Goal: Find specific page/section: Find specific page/section

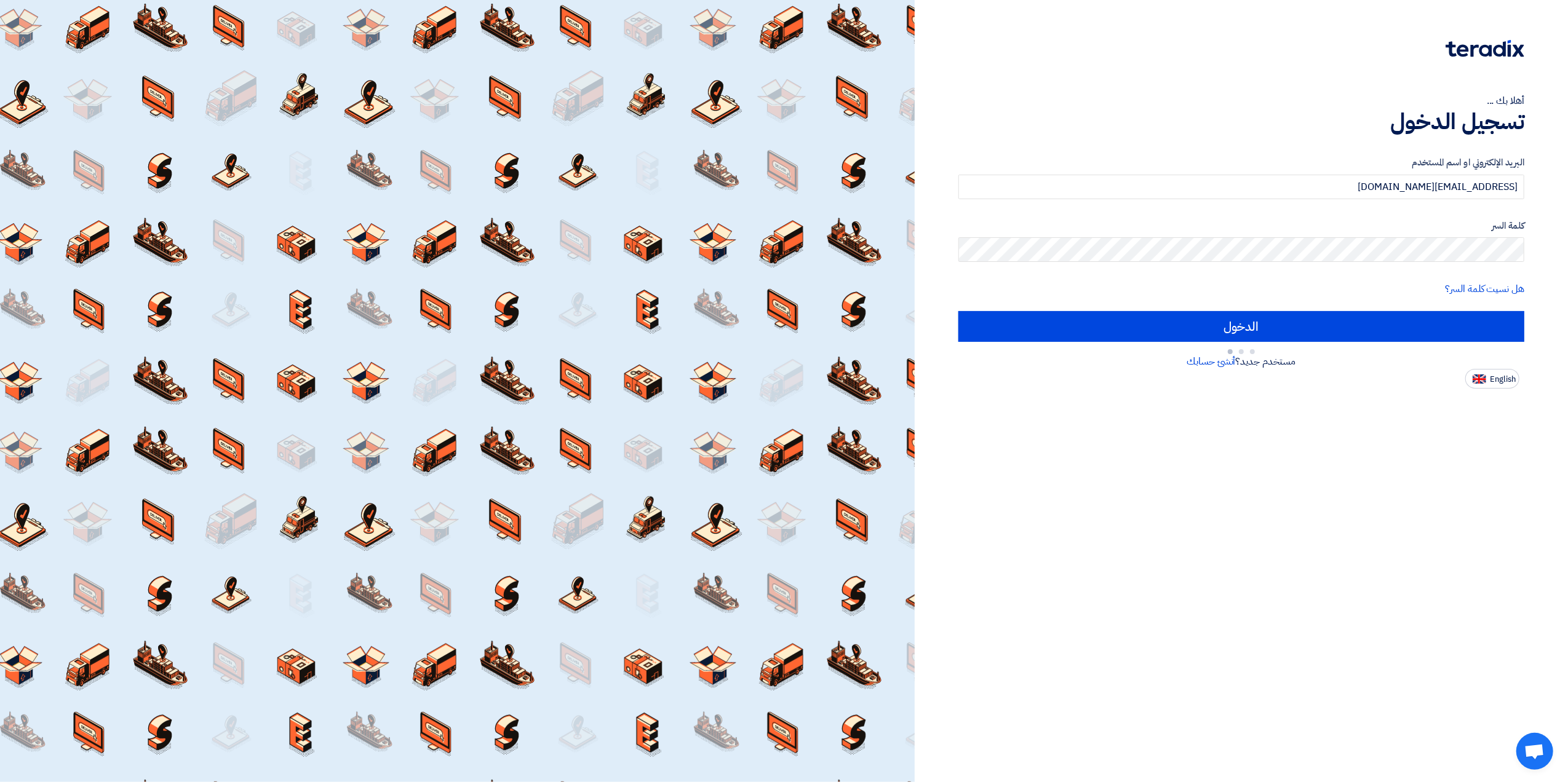
type input "Sign in"
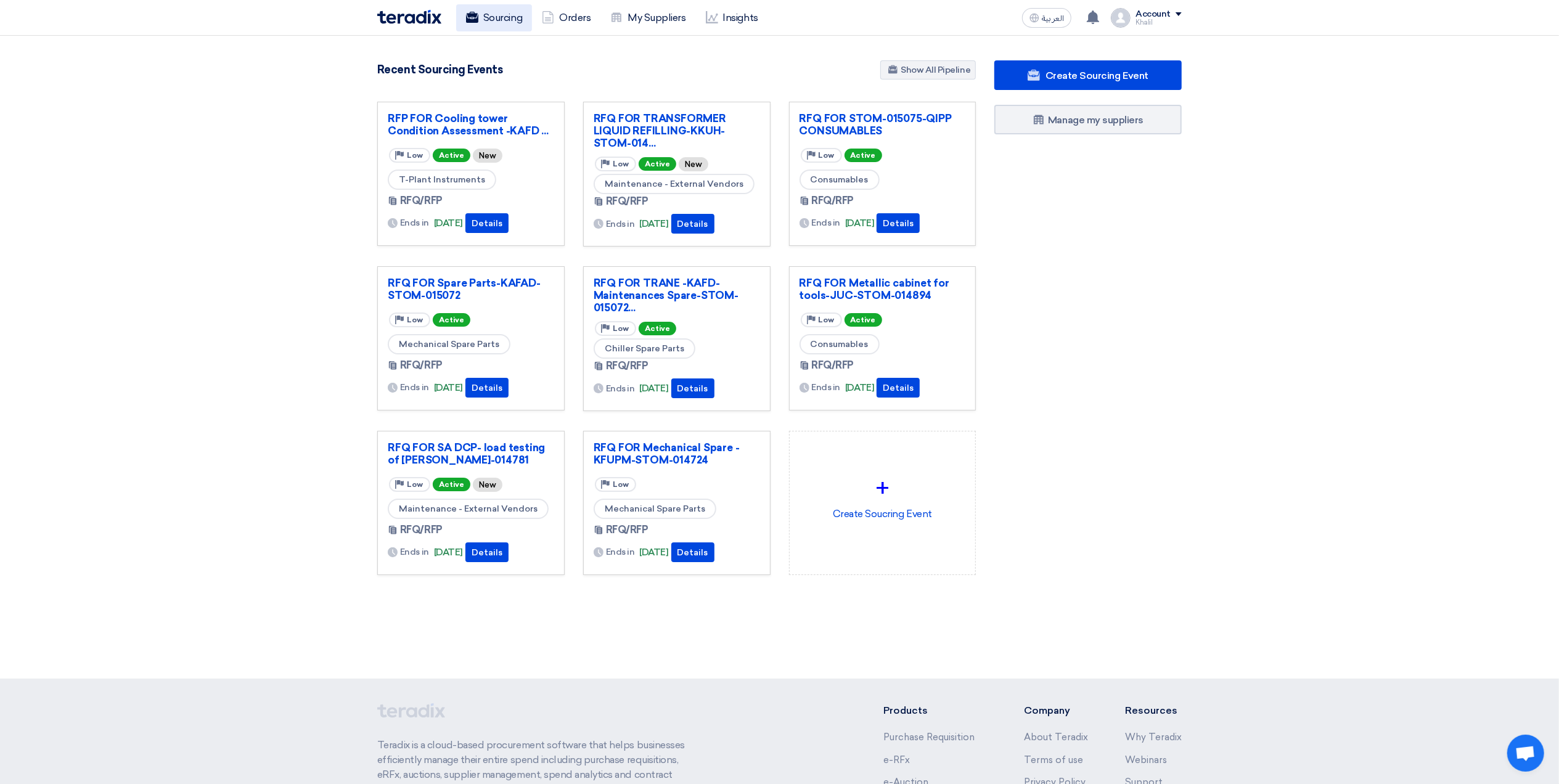
click at [504, 17] on link "Sourcing" at bounding box center [494, 18] width 76 height 27
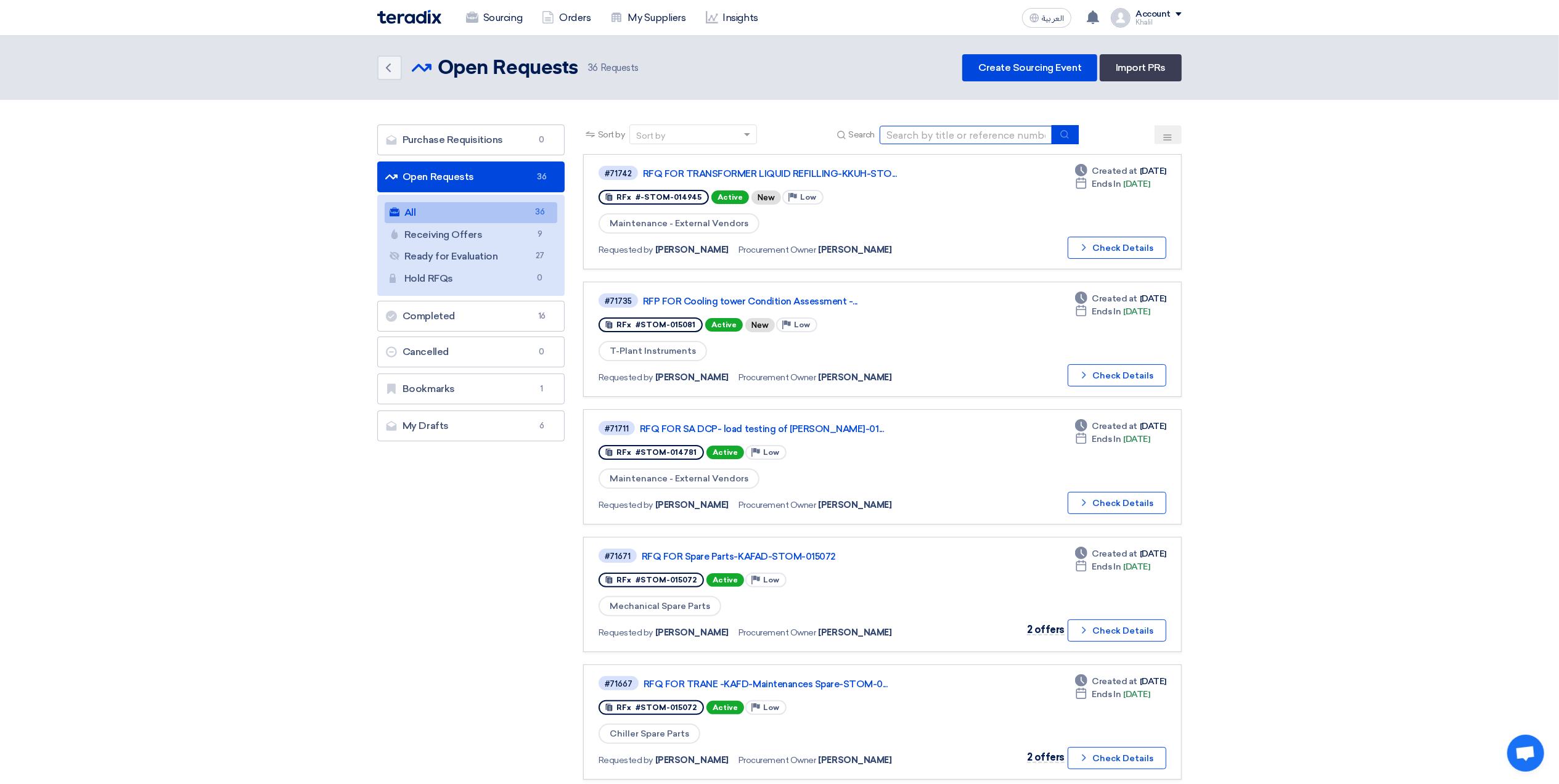
click at [926, 129] on input at bounding box center [966, 135] width 173 height 18
paste input "STOM-015071"
type input "STOM-015071"
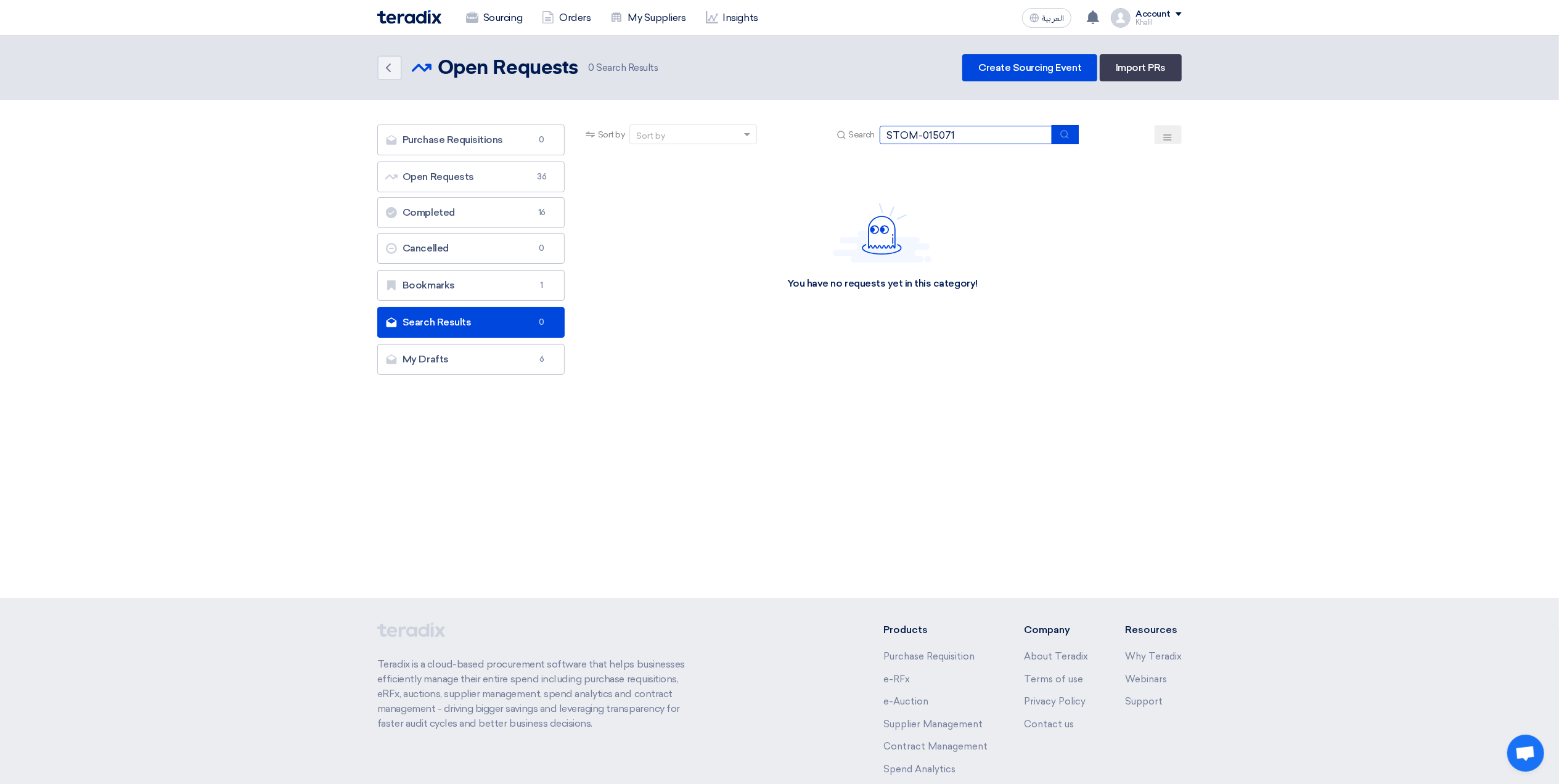
drag, startPoint x: 962, startPoint y: 133, endPoint x: 865, endPoint y: 121, distance: 97.7
click at [865, 121] on section "Purchase Requisitions Purchase Requisitions 0 Open Requests Open Requests 36 Co…" at bounding box center [779, 253] width 1559 height 306
click at [706, 129] on div "Sort by" at bounding box center [685, 134] width 111 height 16
click at [924, 139] on input at bounding box center [966, 135] width 173 height 18
click at [500, 213] on link "Completed Completed 16" at bounding box center [471, 213] width 188 height 31
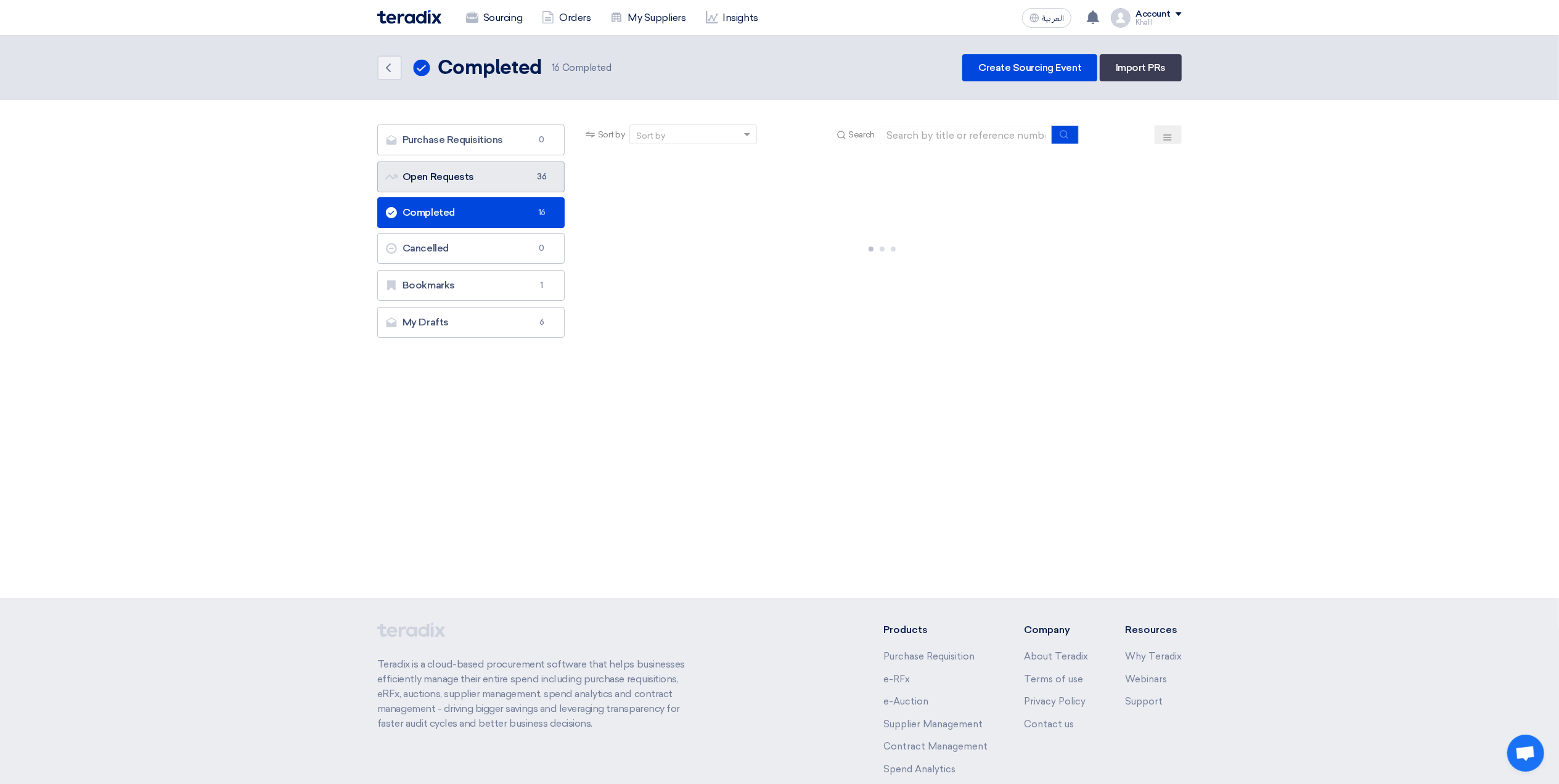
click at [488, 181] on link "Open Requests Open Requests 36" at bounding box center [471, 177] width 188 height 31
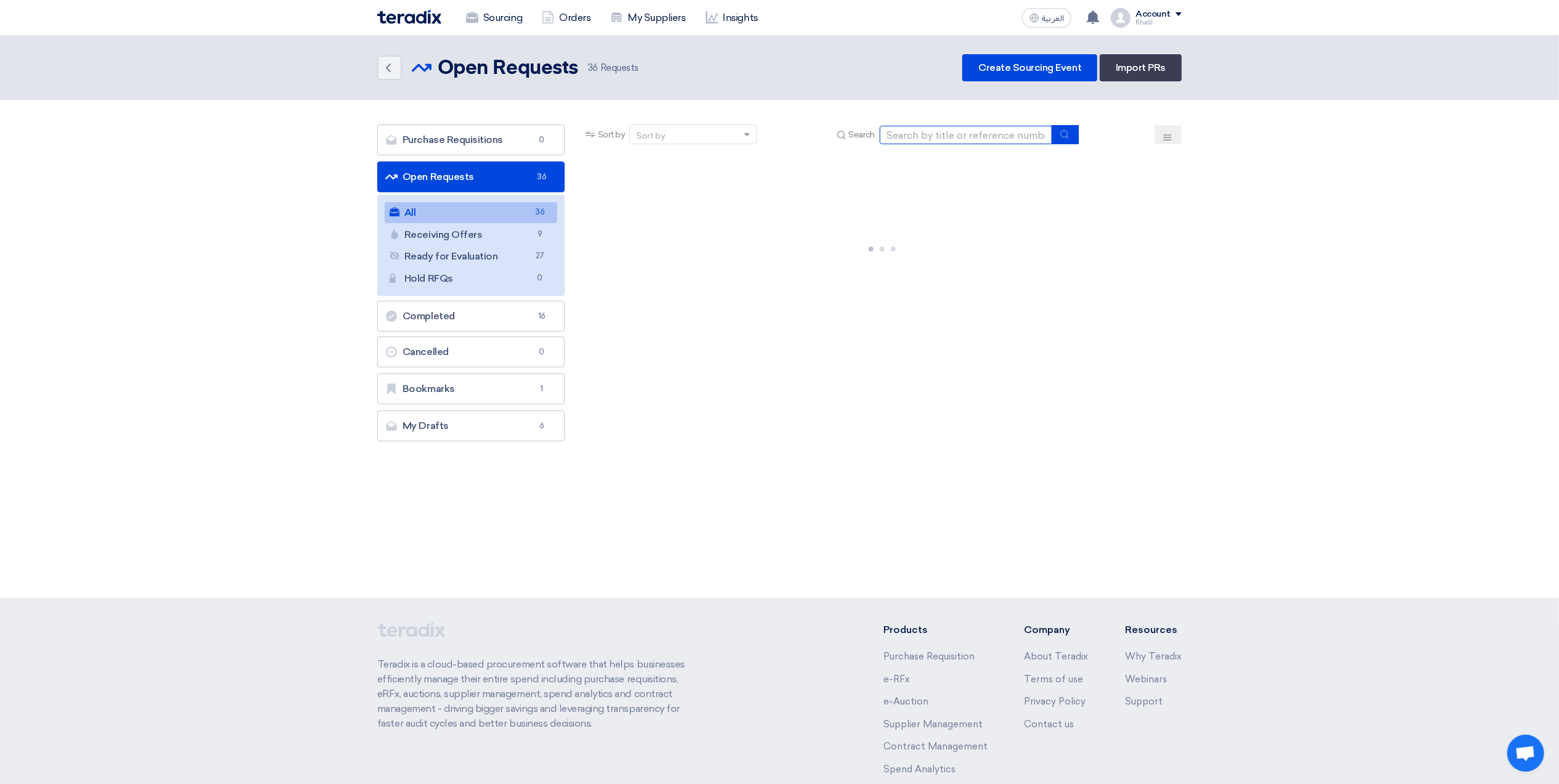
click at [920, 139] on input at bounding box center [966, 135] width 173 height 18
paste input "STOM-015071"
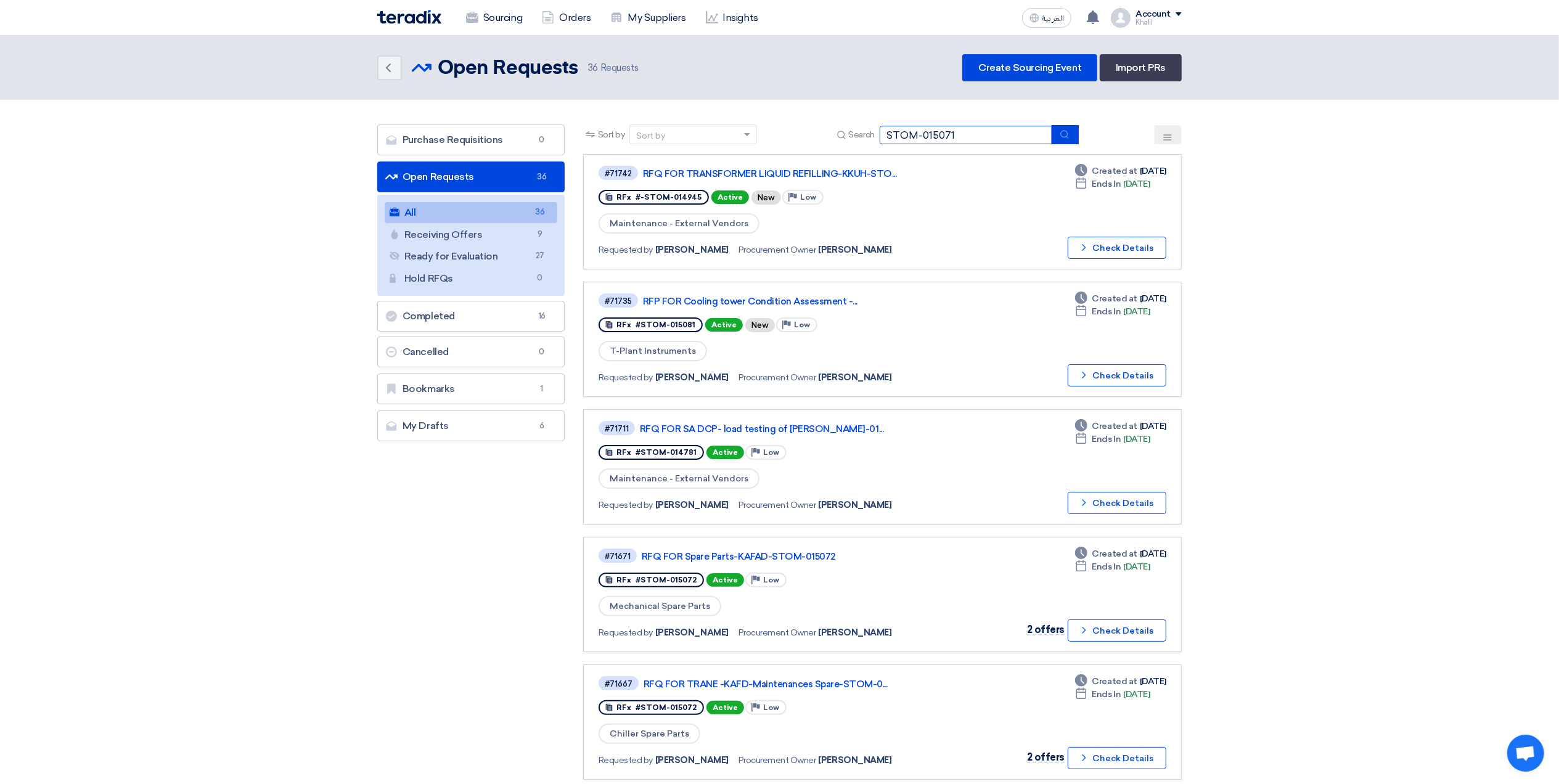
type input "STOM-015071"
click at [1066, 132] on icon "submit" at bounding box center [1065, 134] width 10 height 10
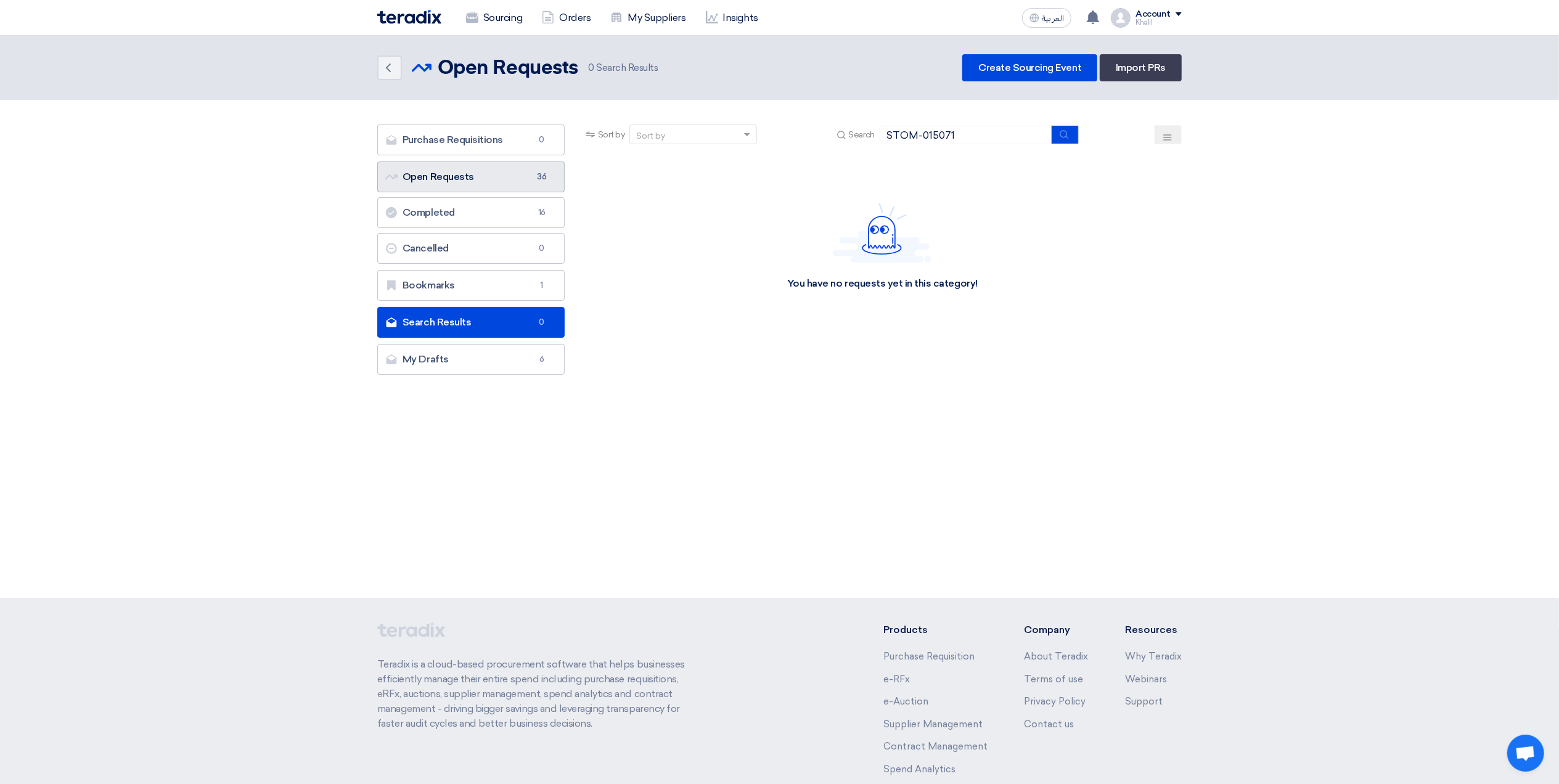
drag, startPoint x: 513, startPoint y: 180, endPoint x: 546, endPoint y: 174, distance: 33.5
click at [513, 180] on link "Open Requests Open Requests 36" at bounding box center [471, 177] width 188 height 31
click at [519, 180] on link "Open Requests Open Requests 36" at bounding box center [471, 177] width 188 height 31
click at [967, 134] on input "STOM-015071" at bounding box center [966, 135] width 173 height 18
click at [493, 188] on link "Open Requests Open Requests 36" at bounding box center [471, 177] width 188 height 31
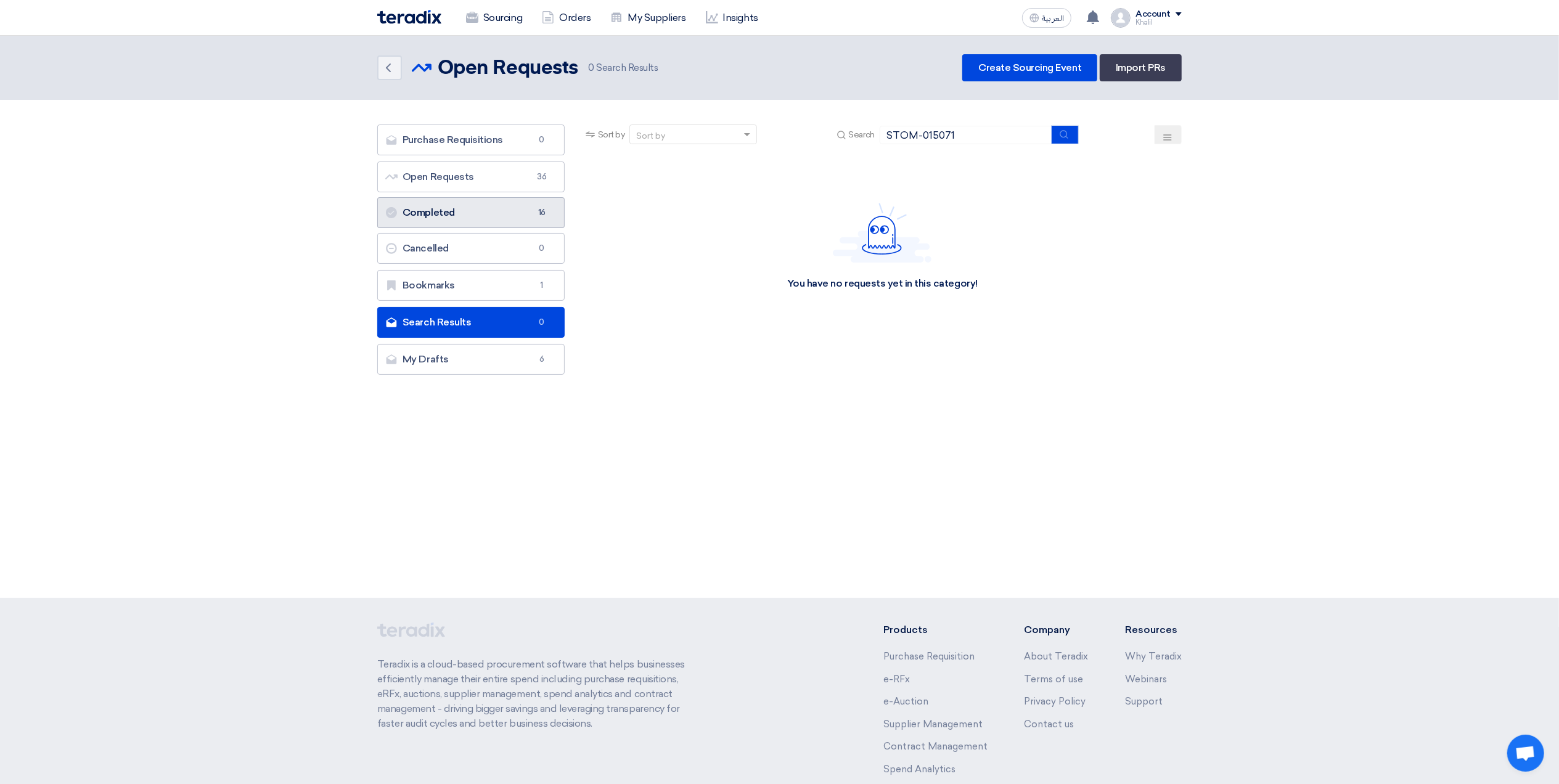
click at [480, 202] on link "Completed Completed 16" at bounding box center [471, 213] width 188 height 31
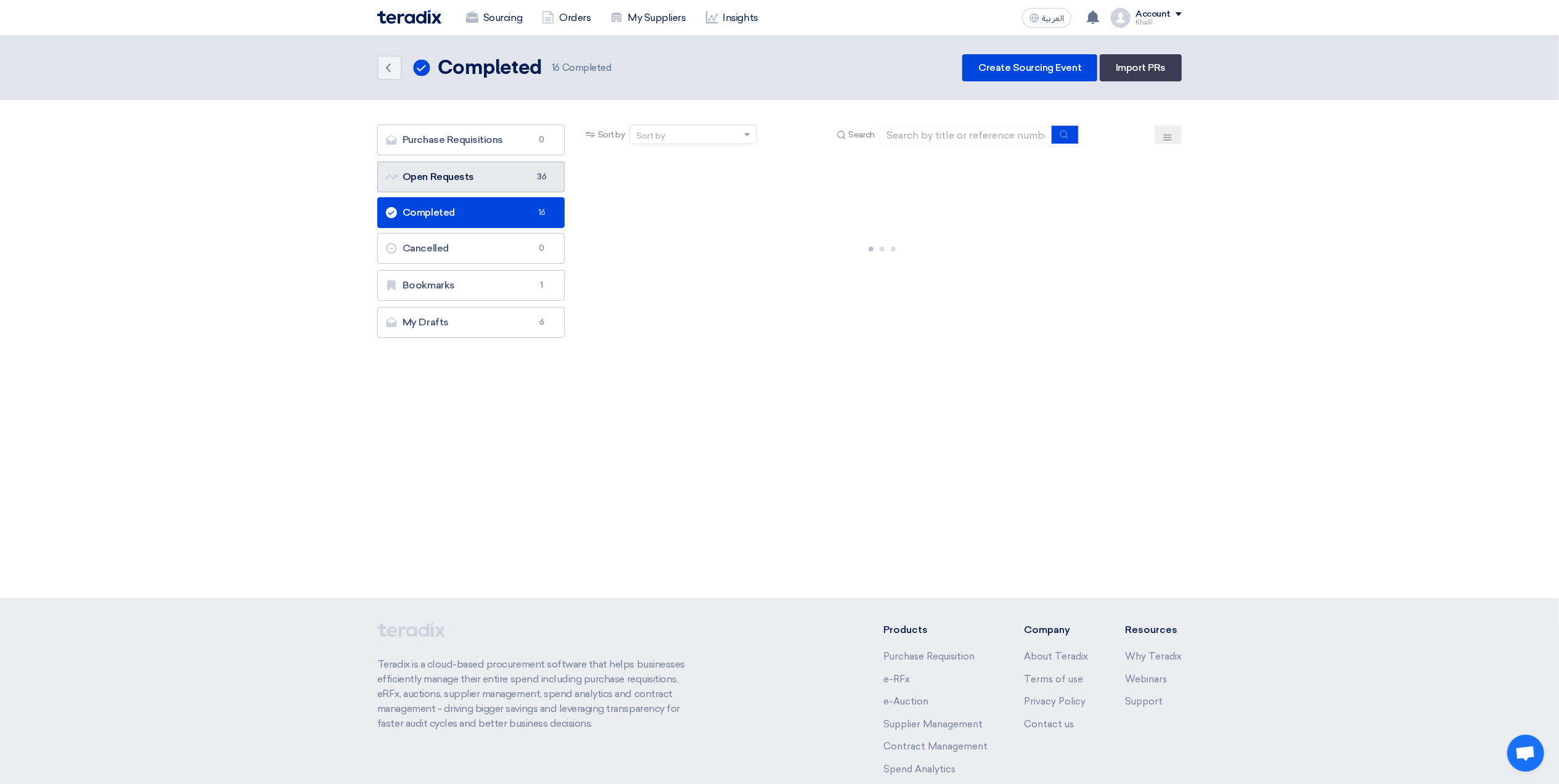
click at [485, 178] on link "Open Requests Open Requests 36" at bounding box center [471, 177] width 188 height 31
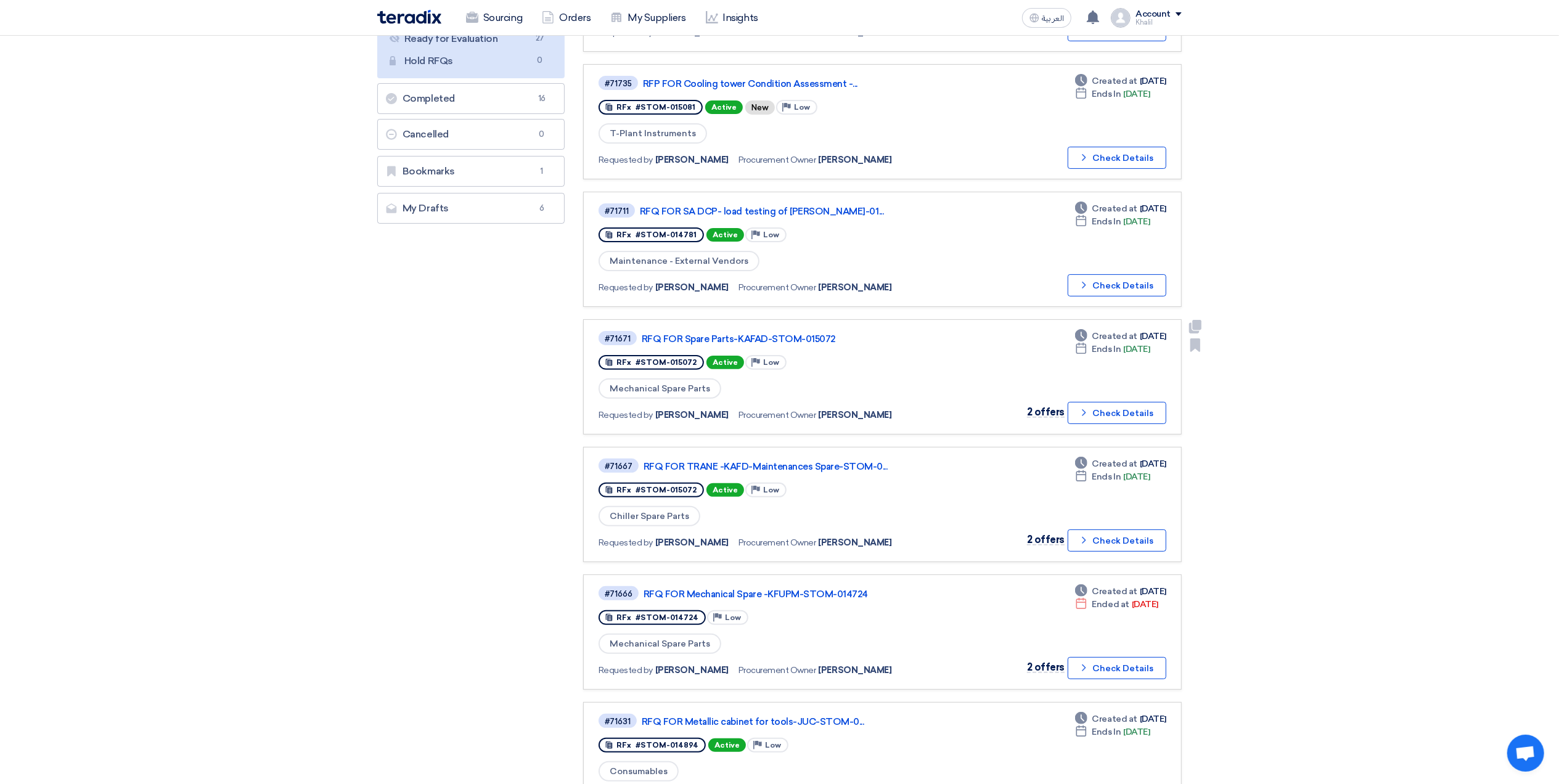
scroll to position [247, 0]
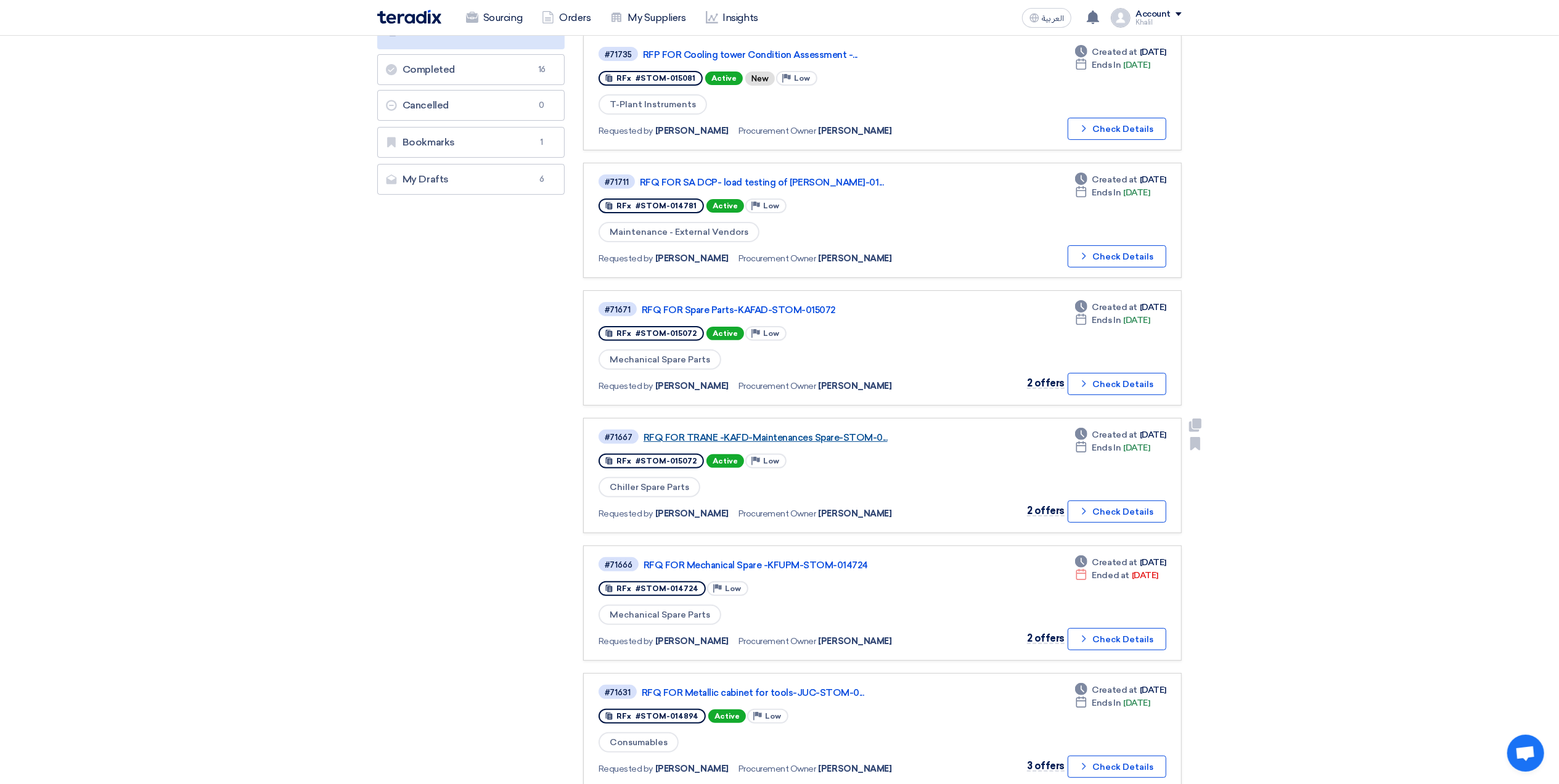
click at [849, 434] on link "RFQ FOR TRANE -KAFD-Maintenances Spare-STOM-0..." at bounding box center [798, 438] width 309 height 11
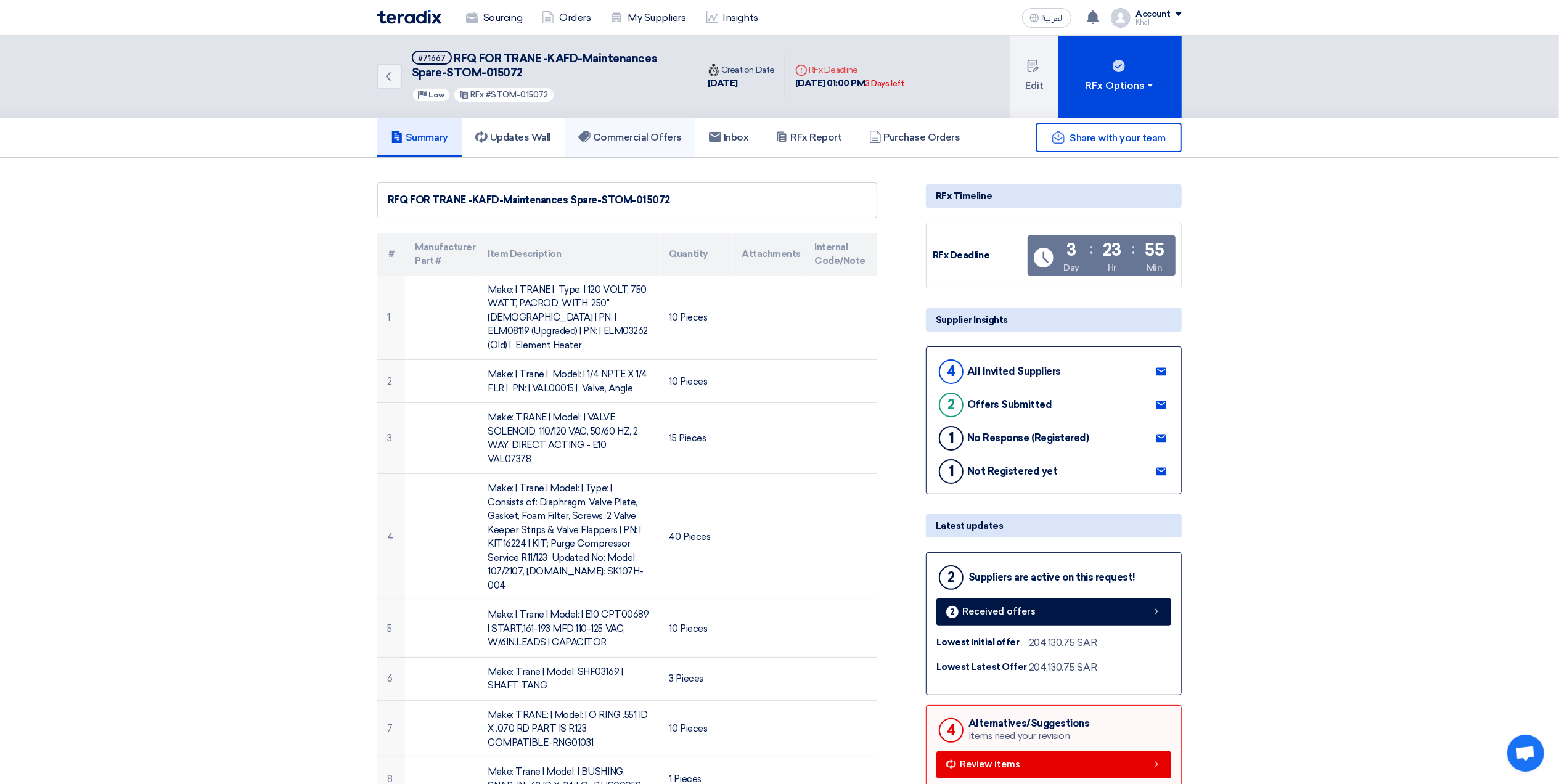
click at [637, 139] on h5 "Commercial Offers" at bounding box center [630, 137] width 103 height 12
